Goal: Task Accomplishment & Management: Manage account settings

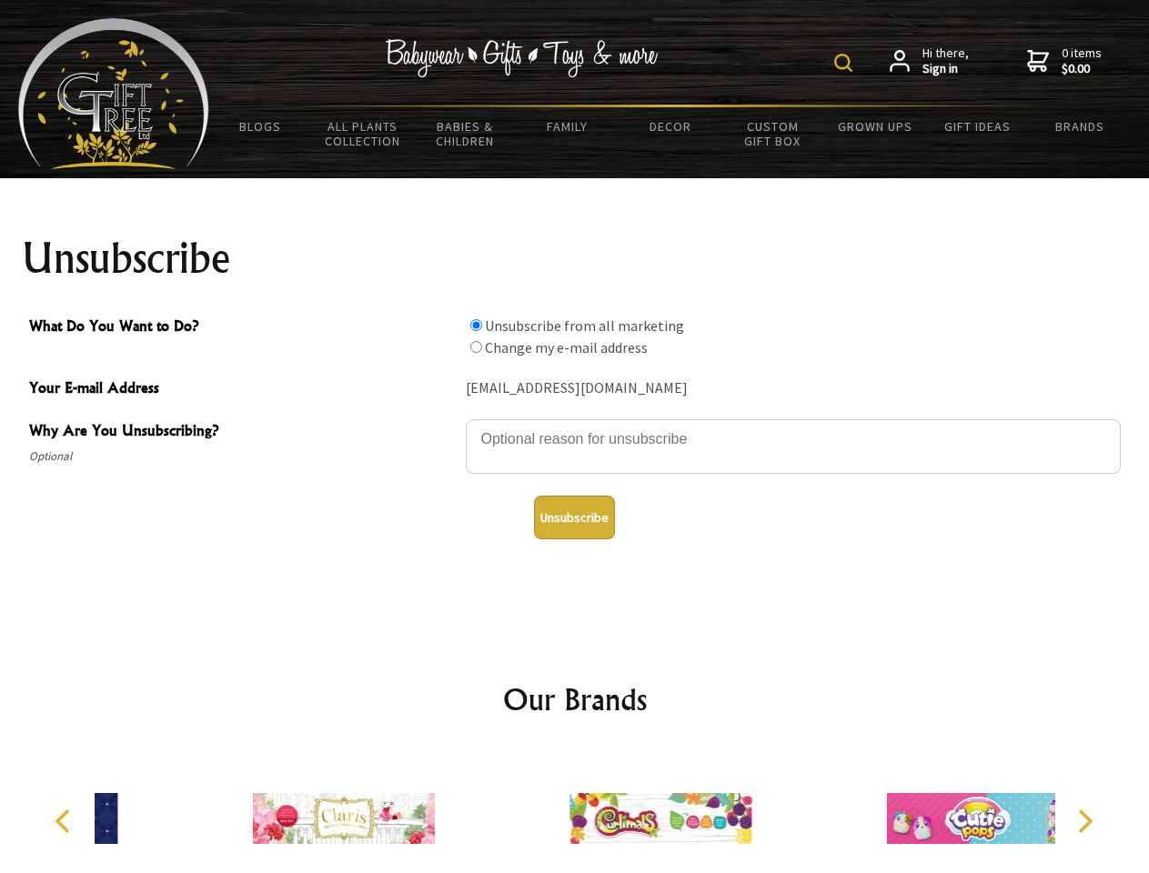
click at [846, 63] on img at bounding box center [843, 63] width 18 height 18
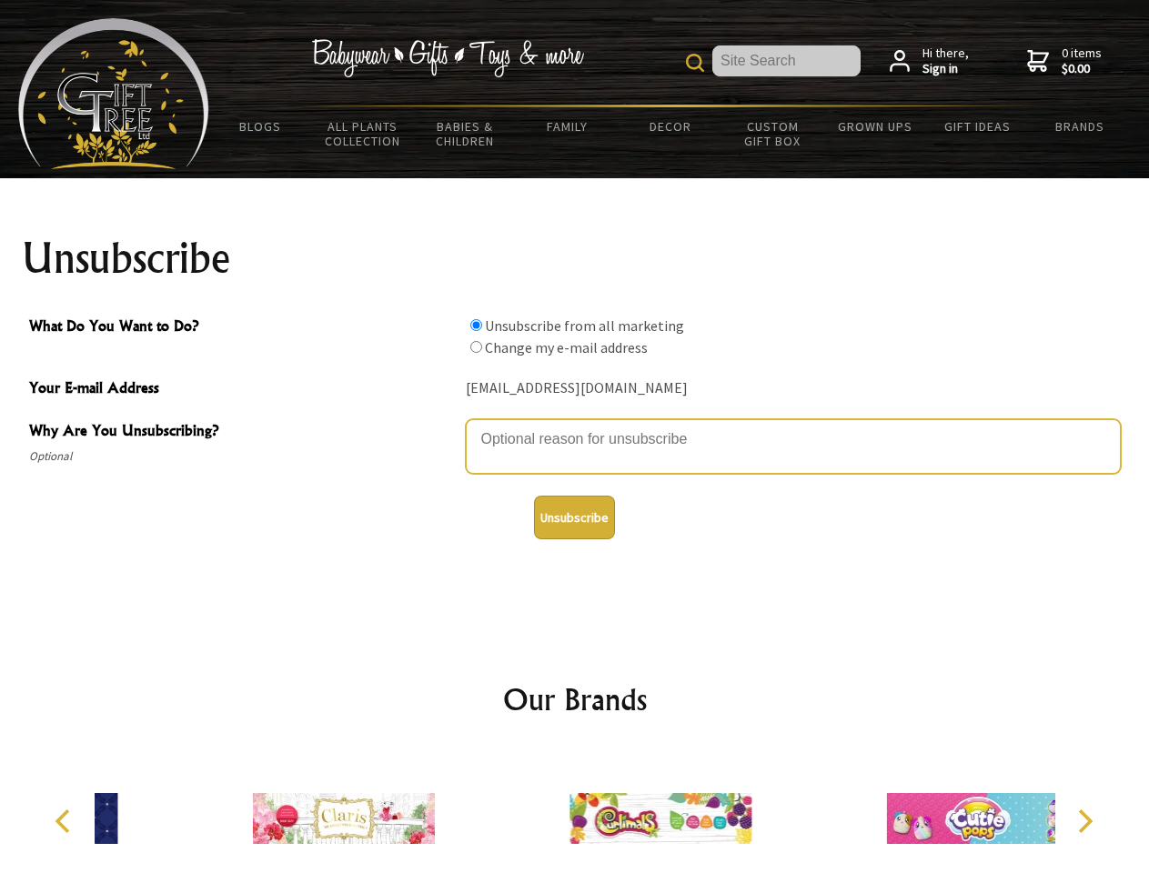
click at [575, 426] on textarea "Why Are You Unsubscribing?" at bounding box center [793, 446] width 655 height 55
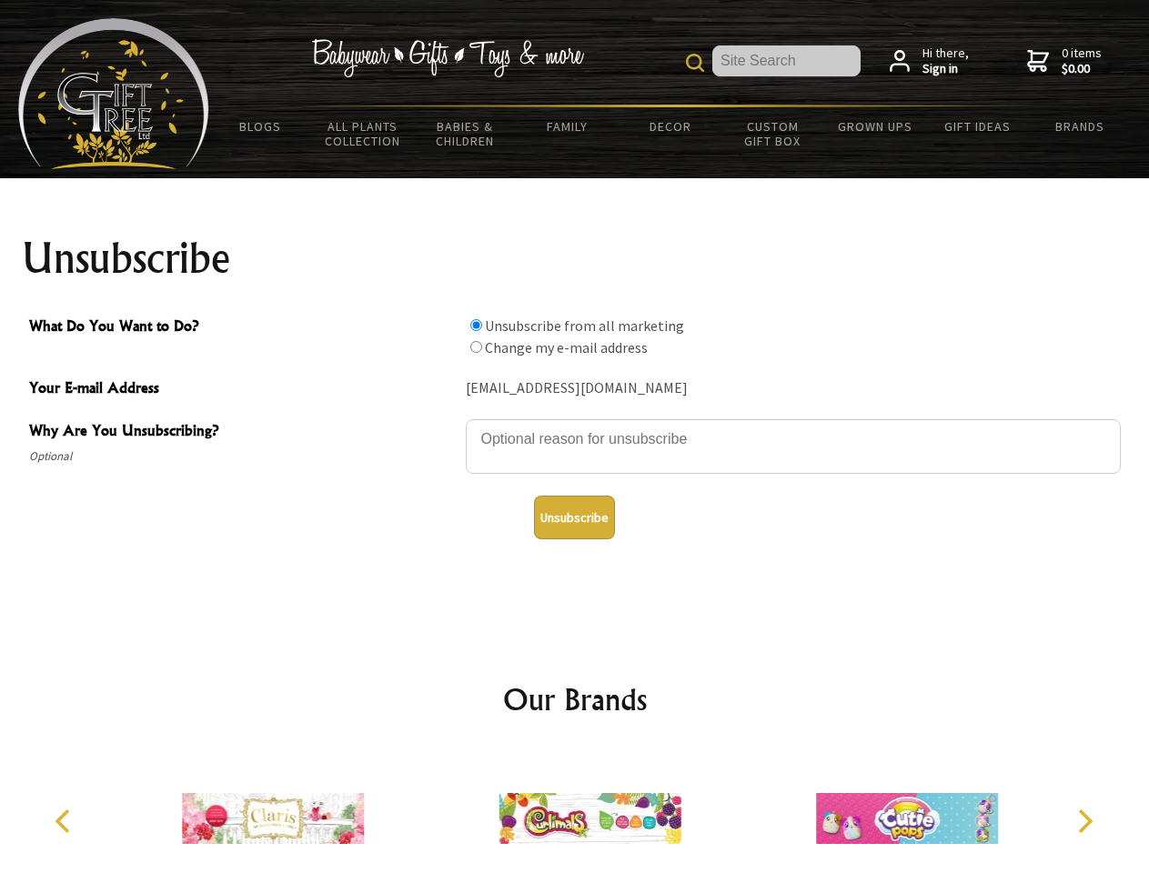
click at [476, 325] on input "What Do You Want to Do?" at bounding box center [476, 325] width 12 height 12
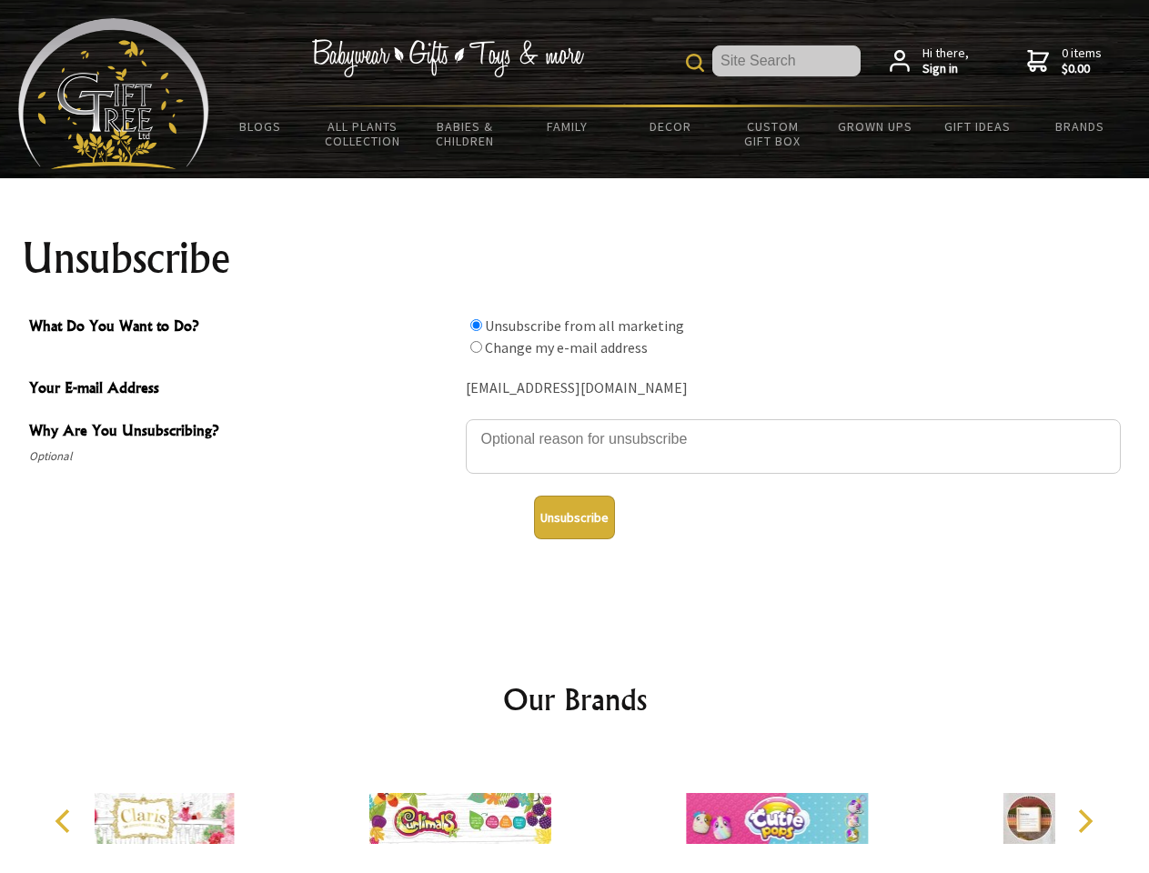
click at [476, 347] on input "What Do You Want to Do?" at bounding box center [476, 347] width 12 height 12
radio input "true"
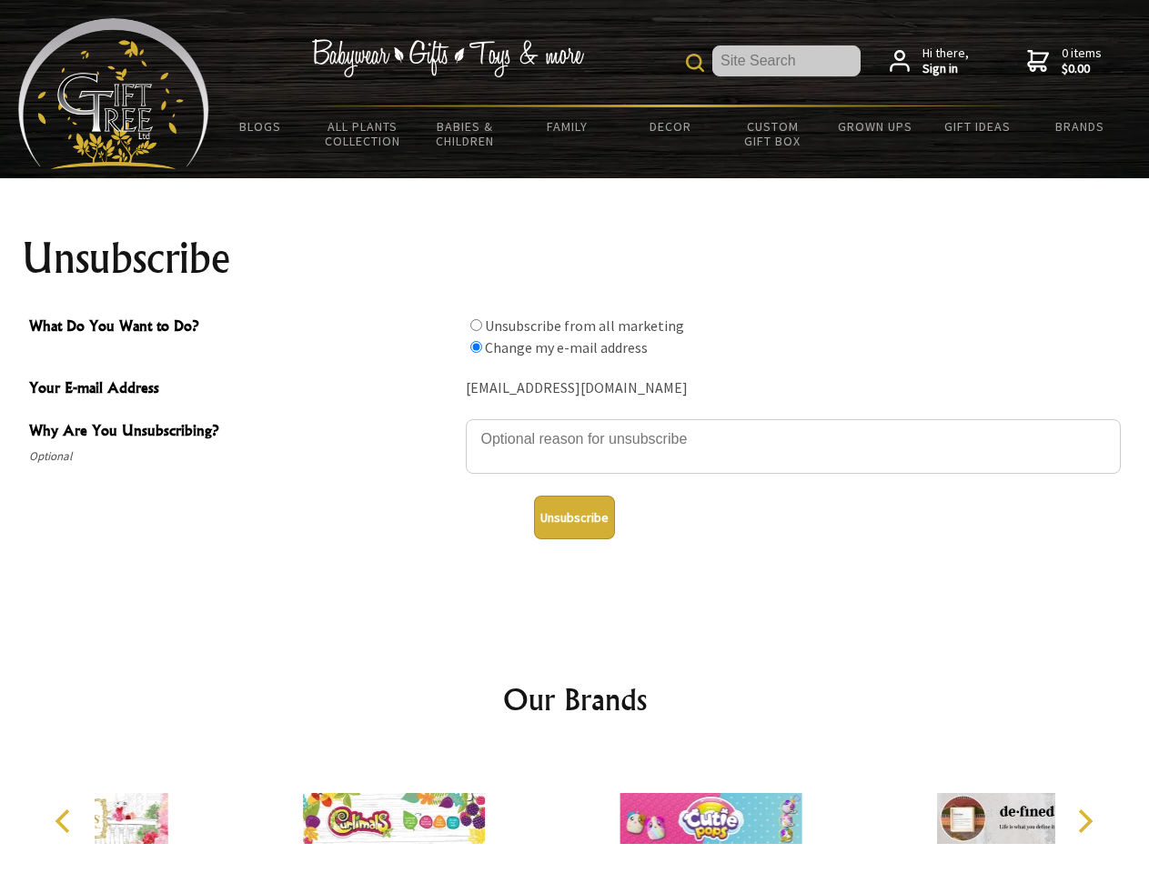
click at [574, 517] on button "Unsubscribe" at bounding box center [574, 518] width 81 height 44
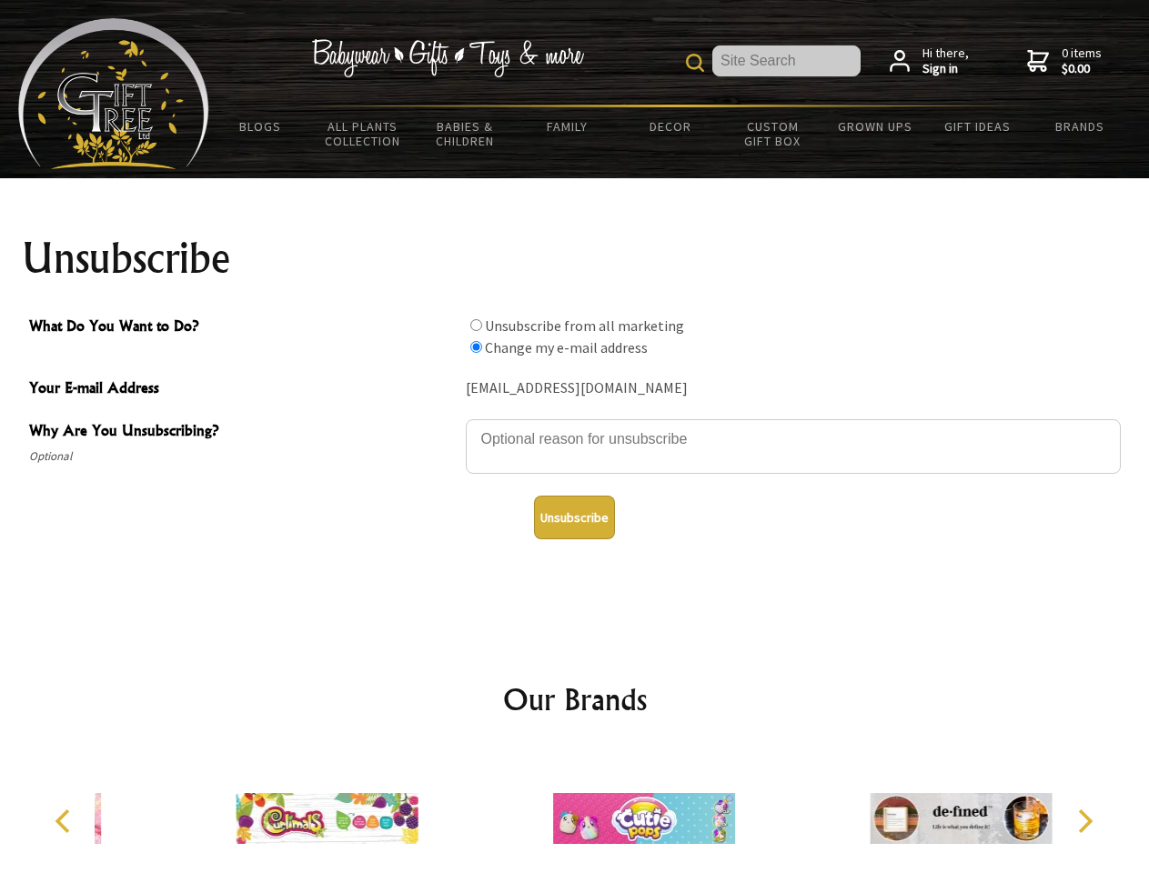
click at [575, 811] on img at bounding box center [644, 818] width 182 height 136
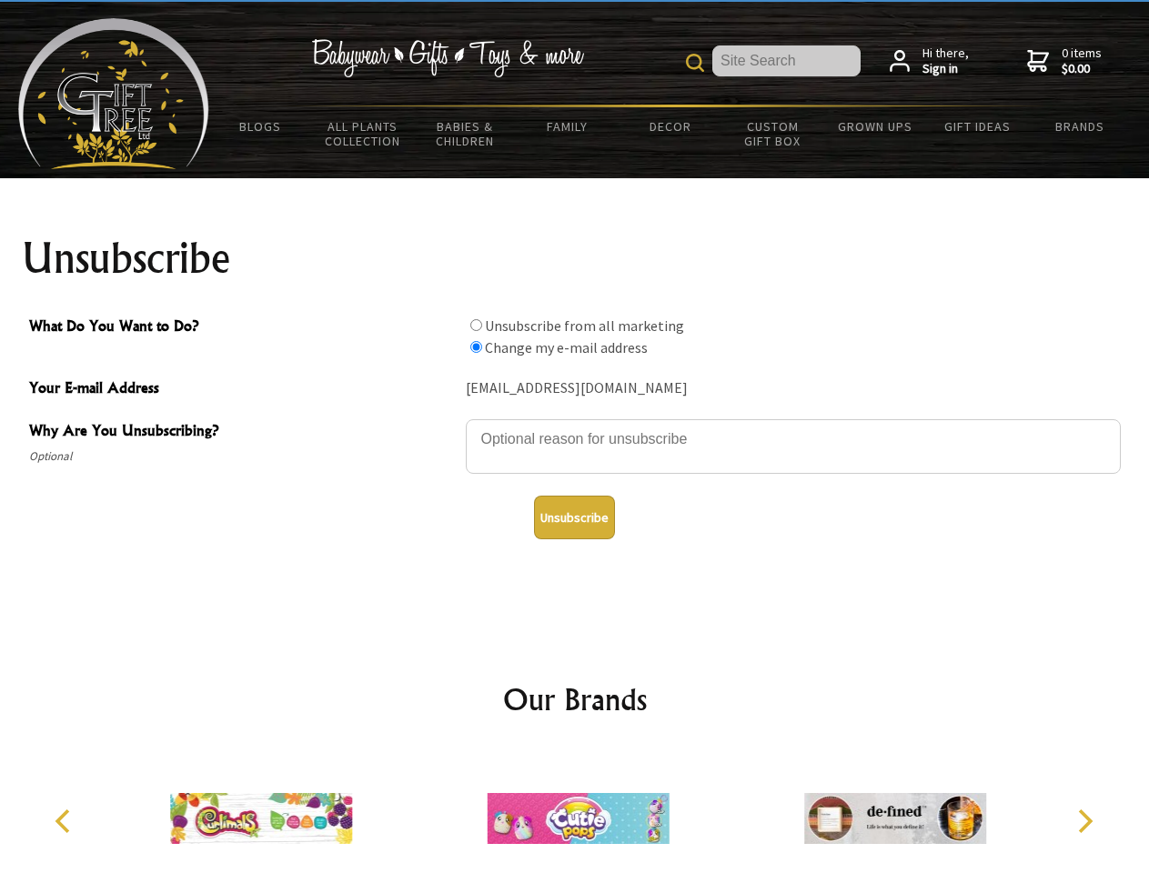
click at [65, 821] on icon "Previous" at bounding box center [65, 821] width 24 height 24
click at [1084, 821] on icon "Next" at bounding box center [1083, 821] width 24 height 24
